Goal: Navigation & Orientation: Find specific page/section

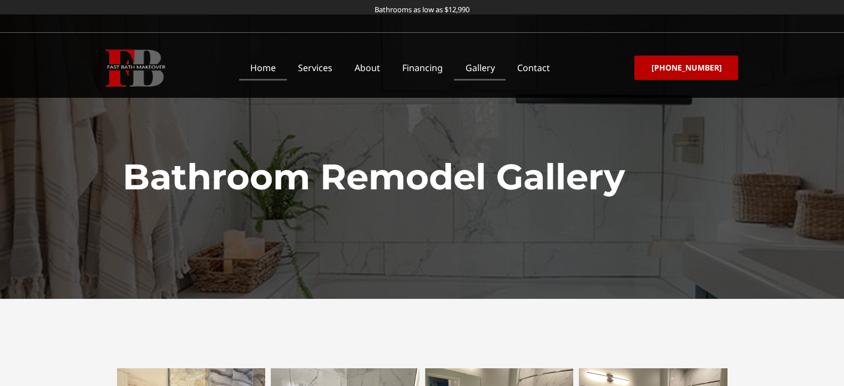
drag, startPoint x: 0, startPoint y: 0, endPoint x: 266, endPoint y: 73, distance: 276.1
click at [266, 73] on link "Home" at bounding box center [263, 68] width 48 height 26
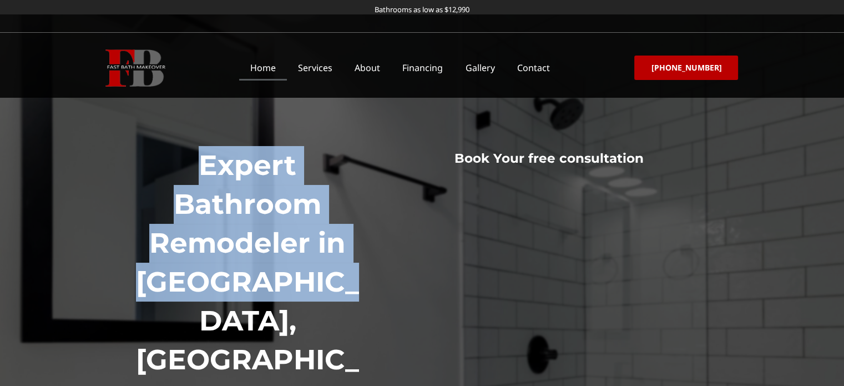
drag, startPoint x: 348, startPoint y: 206, endPoint x: 200, endPoint y: 168, distance: 152.9
click at [200, 168] on h1 "Expert Bathroom Remodeler in Columbus, OH" at bounding box center [248, 282] width 240 height 272
copy h1 "Expert Bathroom Remodeler in Columbus, OH"
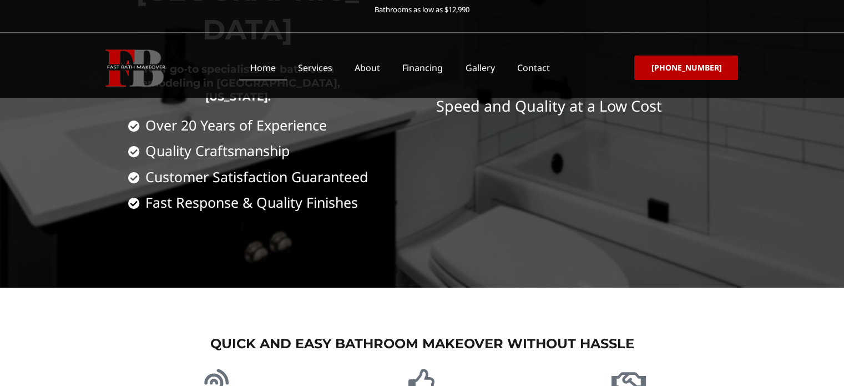
scroll to position [444, 0]
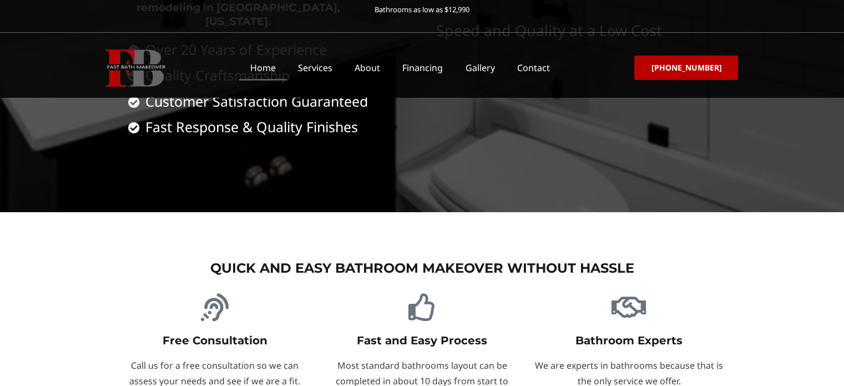
click at [511, 259] on h3 "Quick and Easy Bathroom Makeover Without Hassle" at bounding box center [422, 267] width 621 height 17
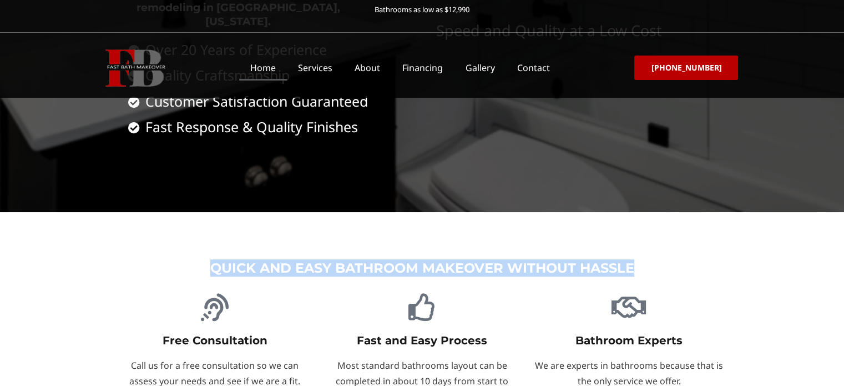
click at [511, 259] on h3 "Quick and Easy Bathroom Makeover Without Hassle" at bounding box center [422, 267] width 621 height 17
copy div "Quick and Easy Bathroom Makeover Without Hassle"
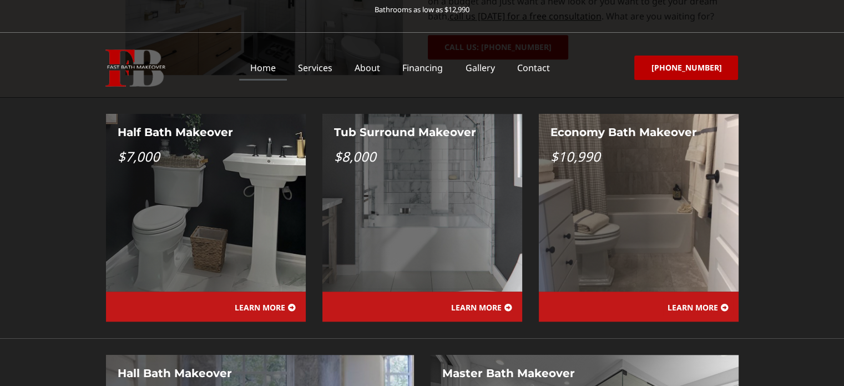
scroll to position [1035, 0]
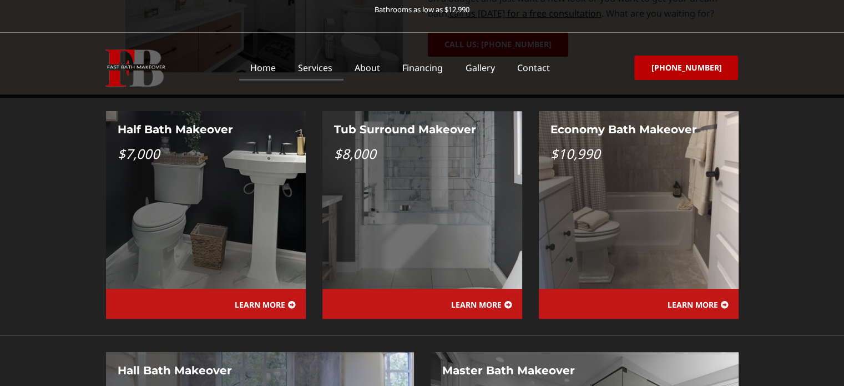
click at [328, 66] on link "Services" at bounding box center [315, 68] width 57 height 26
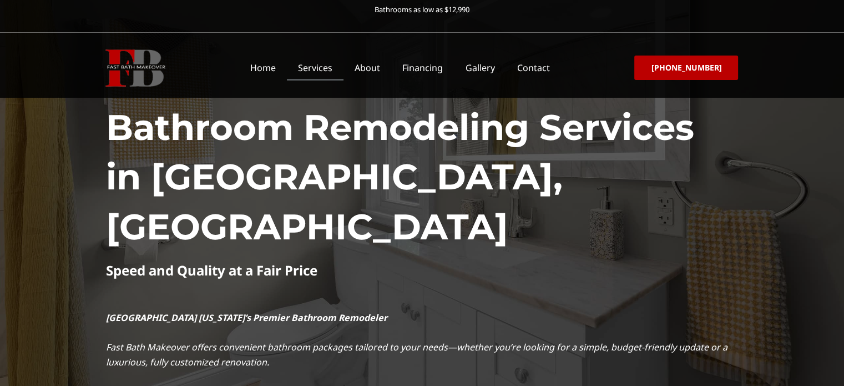
scroll to position [111, 0]
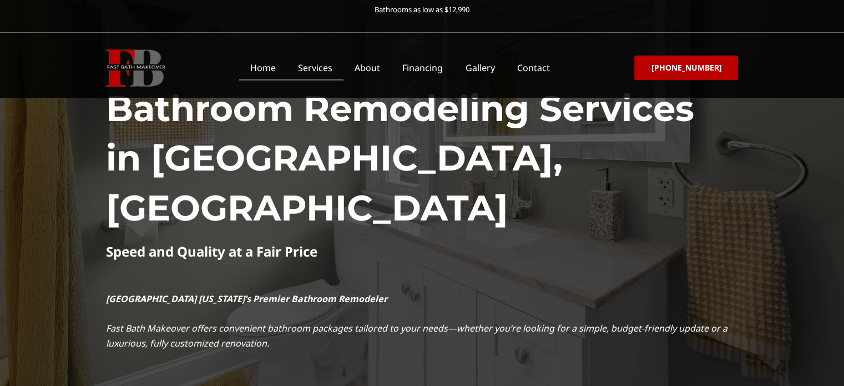
click at [269, 69] on link "Home" at bounding box center [263, 68] width 48 height 26
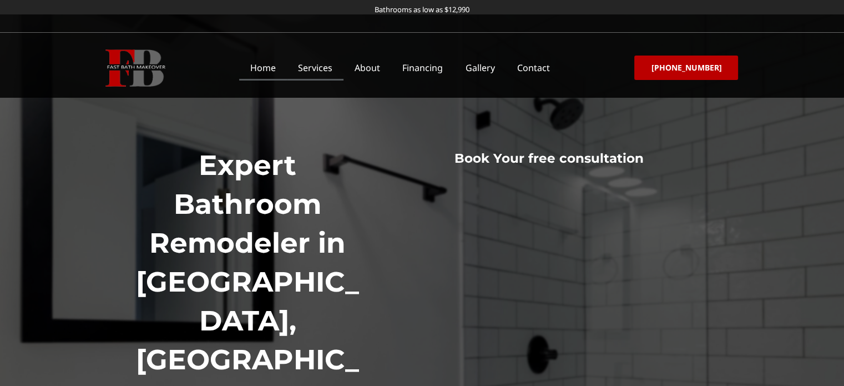
click at [315, 74] on link "Services" at bounding box center [315, 68] width 57 height 26
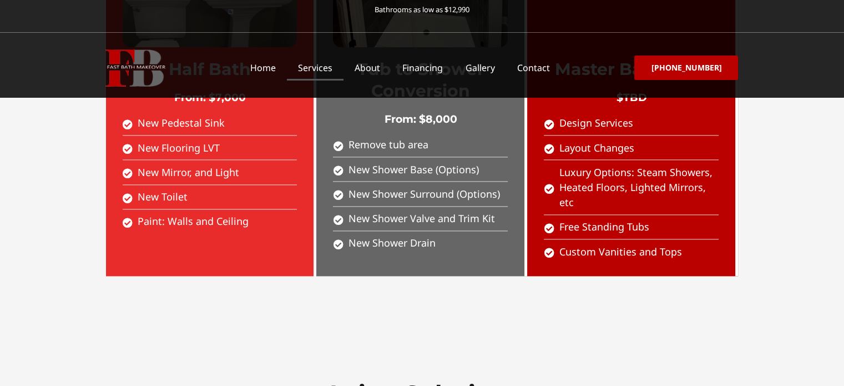
scroll to position [1443, 0]
